Goal: Task Accomplishment & Management: Manage account settings

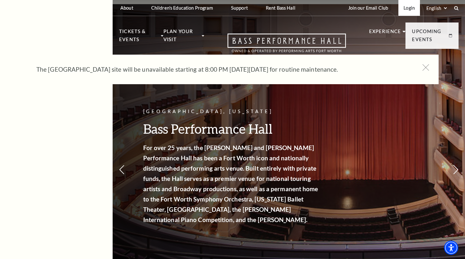
click at [413, 10] on link "Login" at bounding box center [409, 8] width 22 height 16
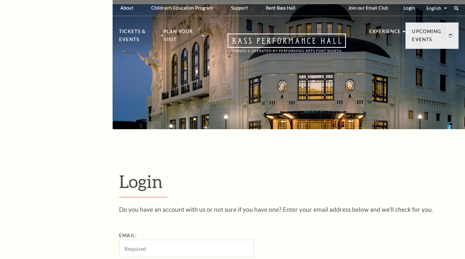
scroll to position [186, 0]
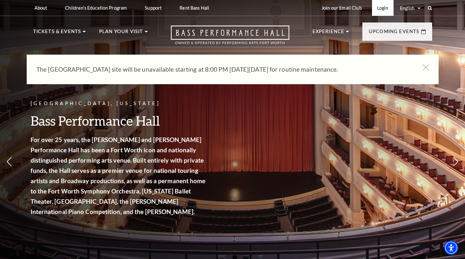
click at [382, 10] on link "Login" at bounding box center [383, 8] width 22 height 16
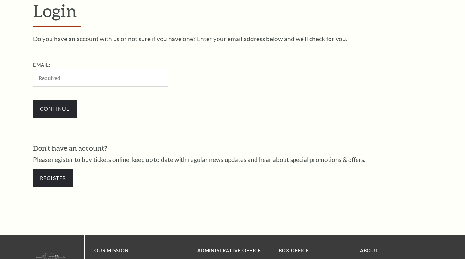
scroll to position [186, 0]
click at [72, 83] on input "Email:" at bounding box center [100, 78] width 135 height 18
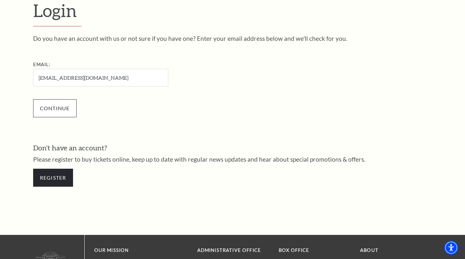
type input "janettraofstotssi@ecolablogistics.com"
click at [60, 107] on input "Continue" at bounding box center [54, 108] width 43 height 18
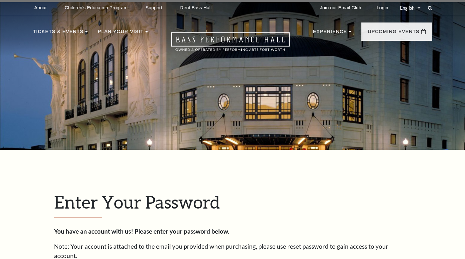
scroll to position [192, 0]
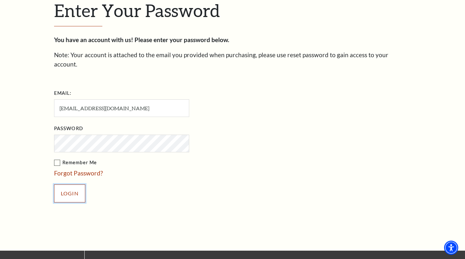
click at [77, 185] on input "Login" at bounding box center [69, 194] width 31 height 18
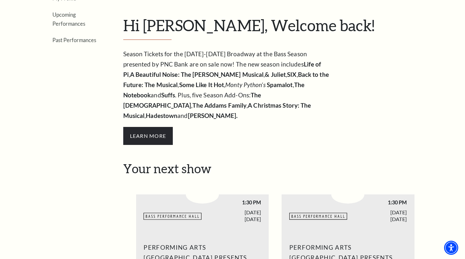
scroll to position [16, 0]
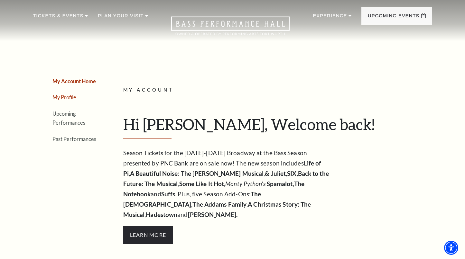
click at [61, 98] on link "My Profile" at bounding box center [64, 97] width 24 height 6
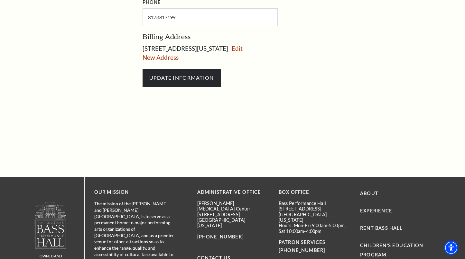
scroll to position [412, 0]
